Goal: Navigation & Orientation: Go to known website

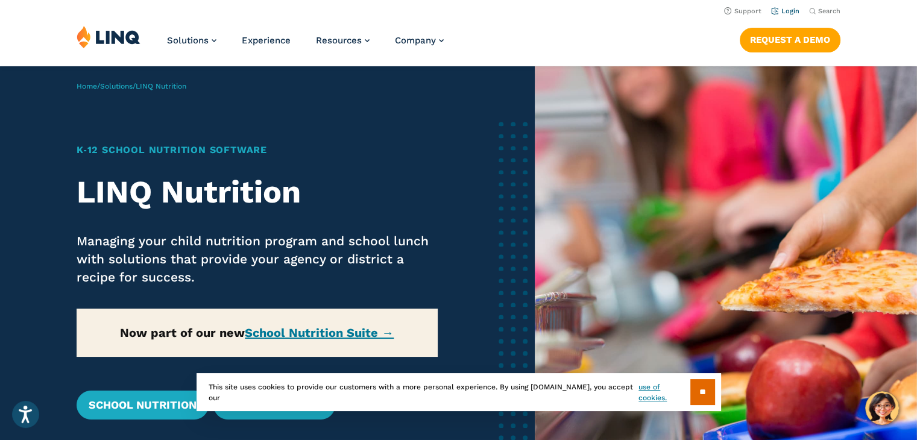
click at [784, 14] on link "Login" at bounding box center [785, 11] width 28 height 8
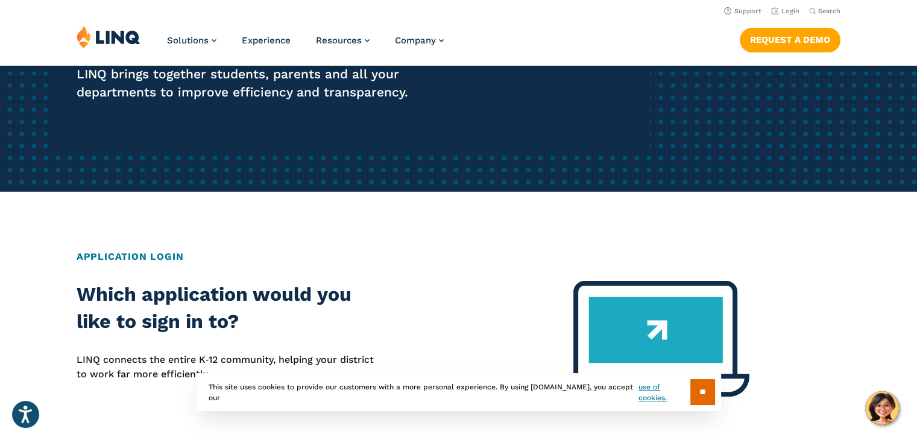
scroll to position [28, 0]
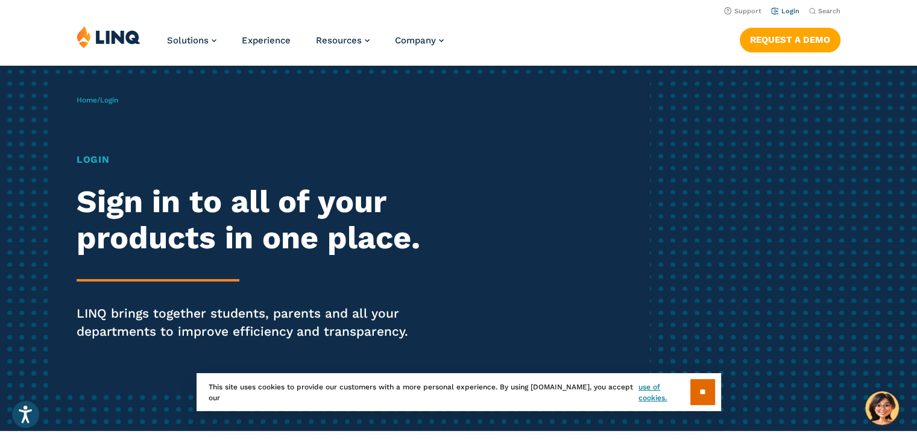
click at [782, 13] on link "Login" at bounding box center [785, 11] width 28 height 8
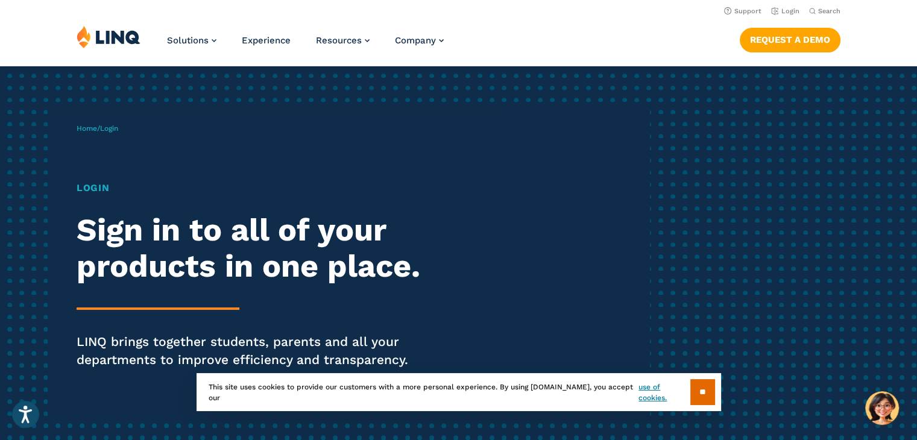
click at [96, 189] on h1 "Login" at bounding box center [253, 188] width 353 height 14
click at [77, 47] on img at bounding box center [109, 36] width 64 height 23
